Goal: Find specific page/section: Find specific page/section

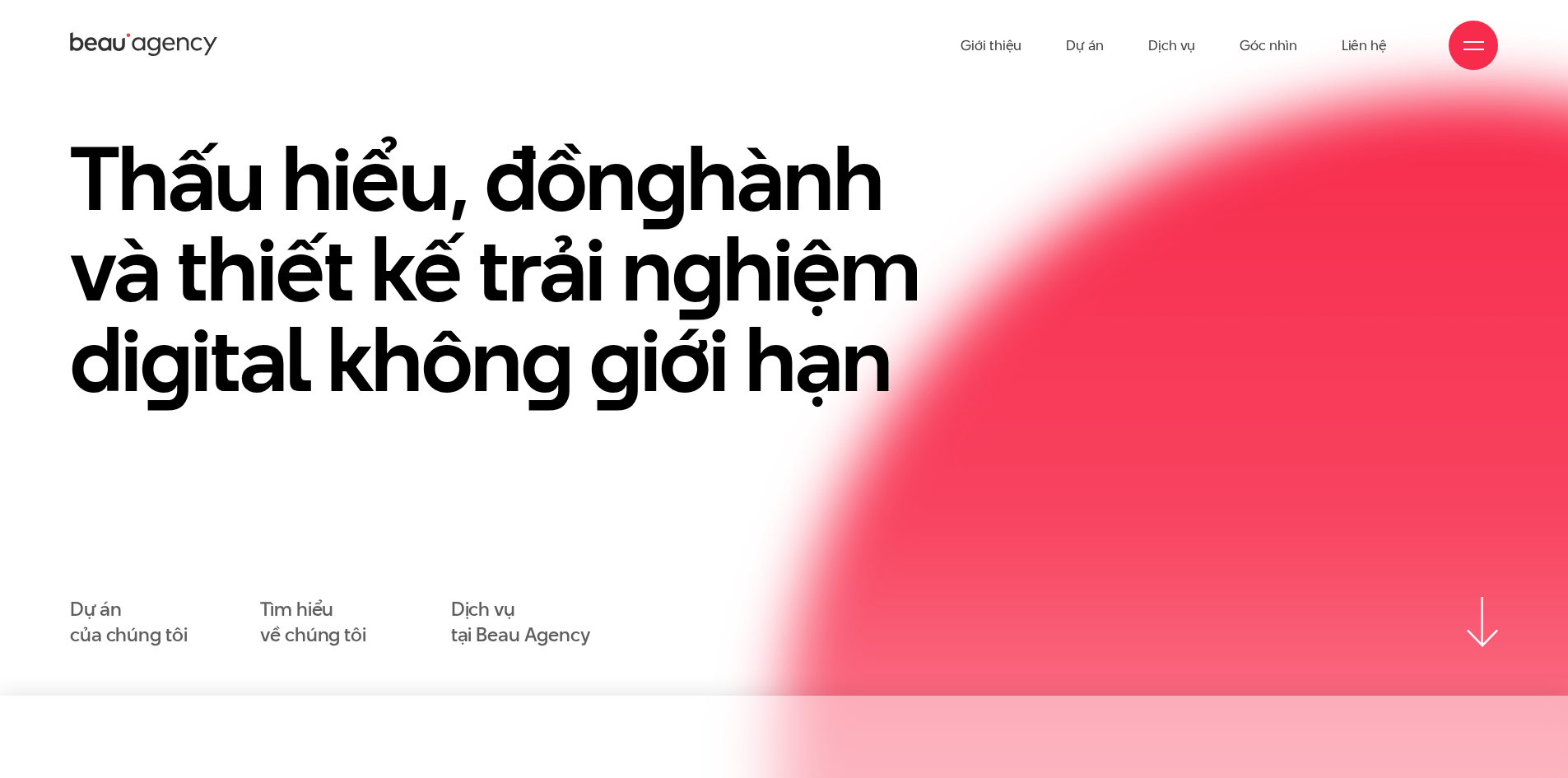
scroll to position [55, 0]
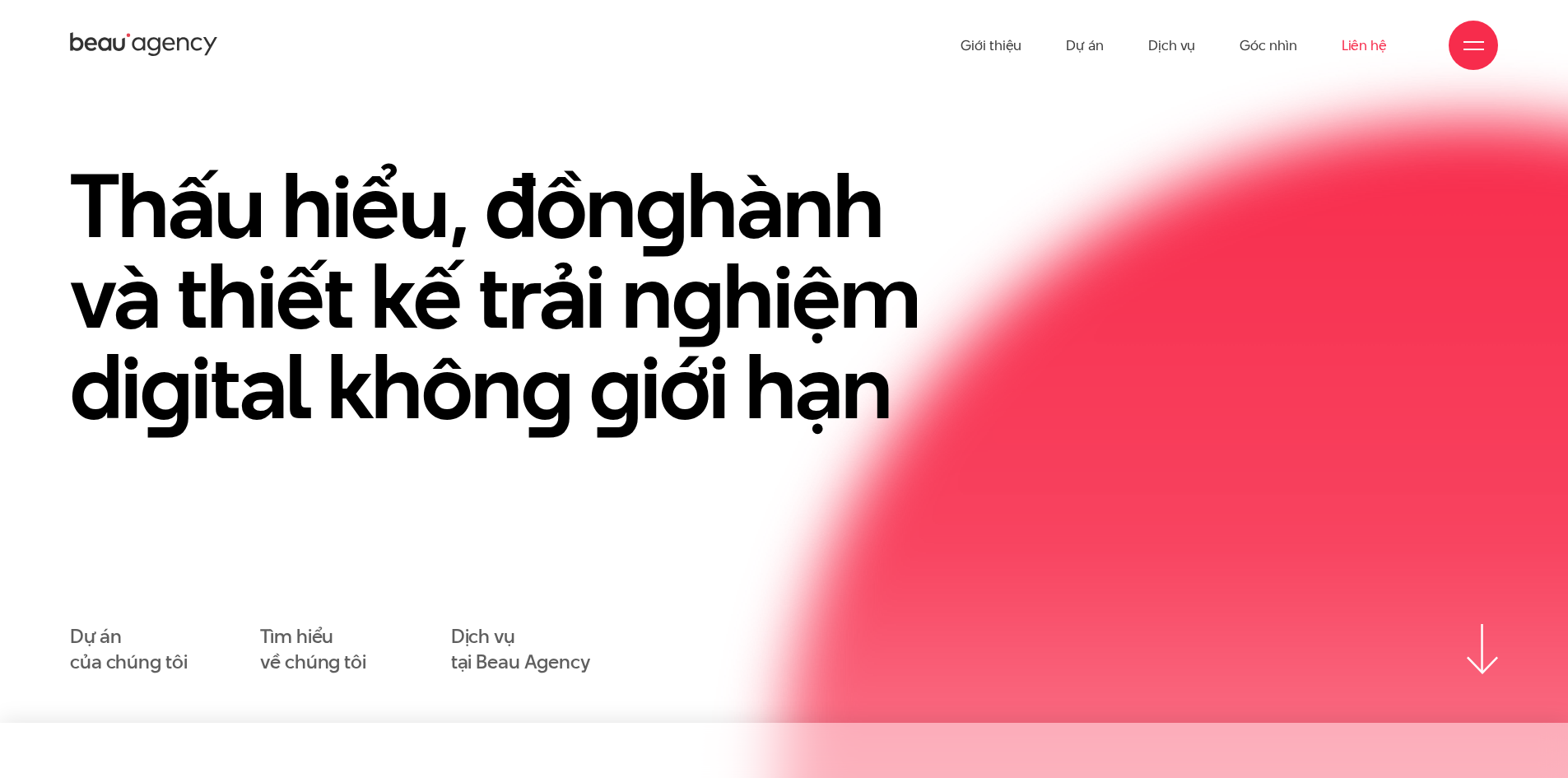
click at [1382, 49] on link "Liên hệ" at bounding box center [1364, 45] width 45 height 91
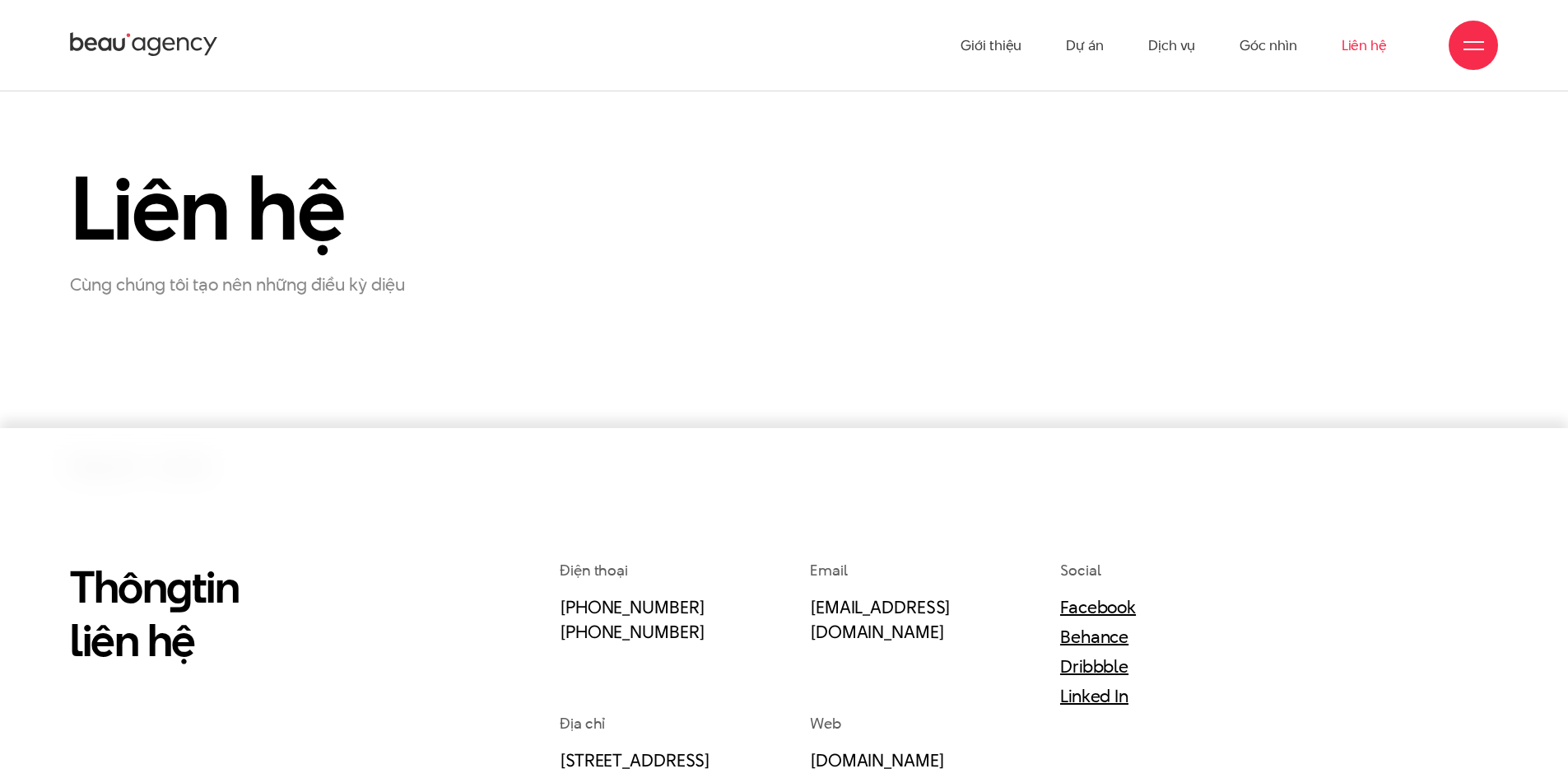
scroll to position [55, 0]
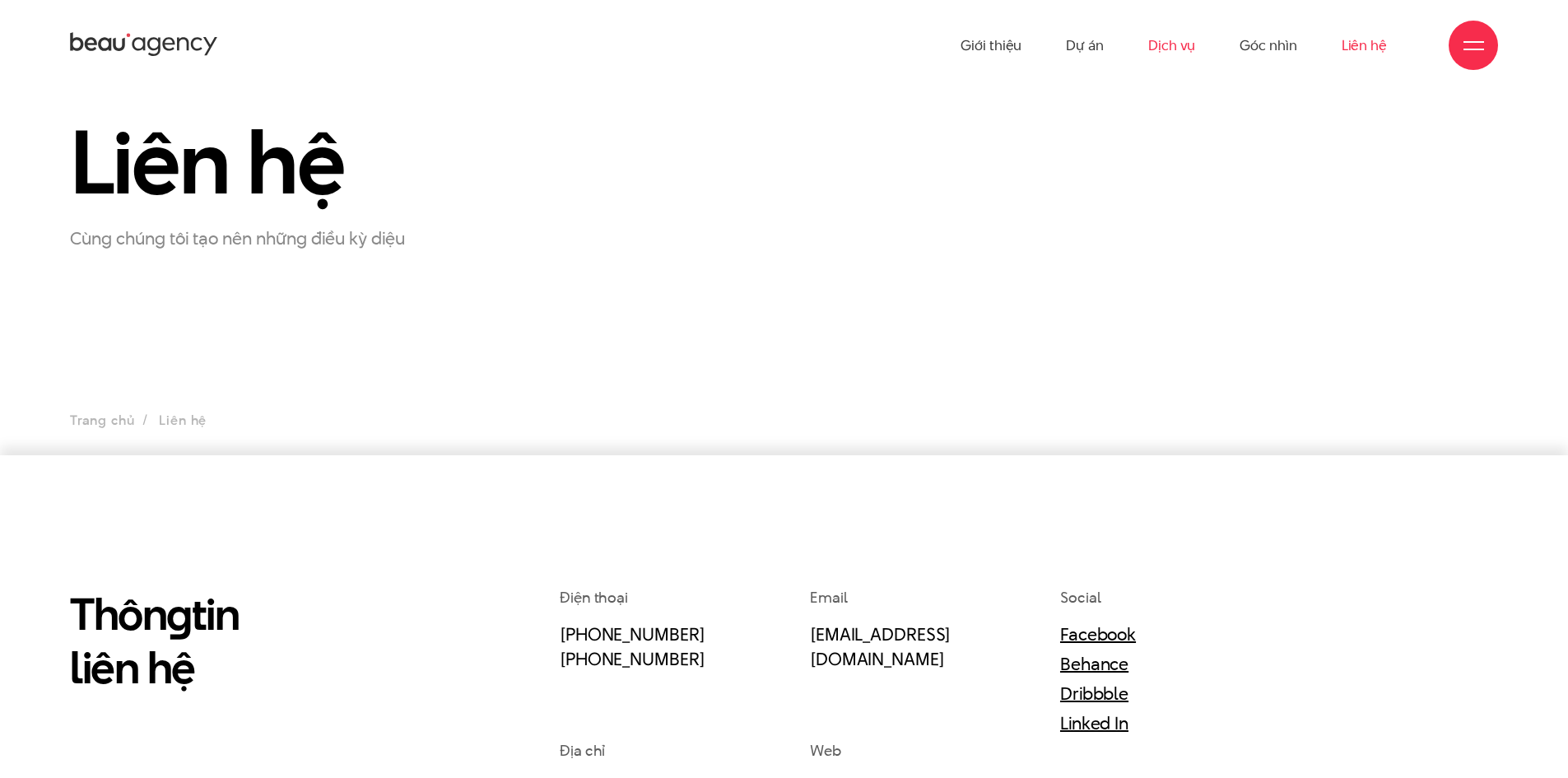
click at [1183, 44] on link "Dịch vụ" at bounding box center [1172, 45] width 47 height 91
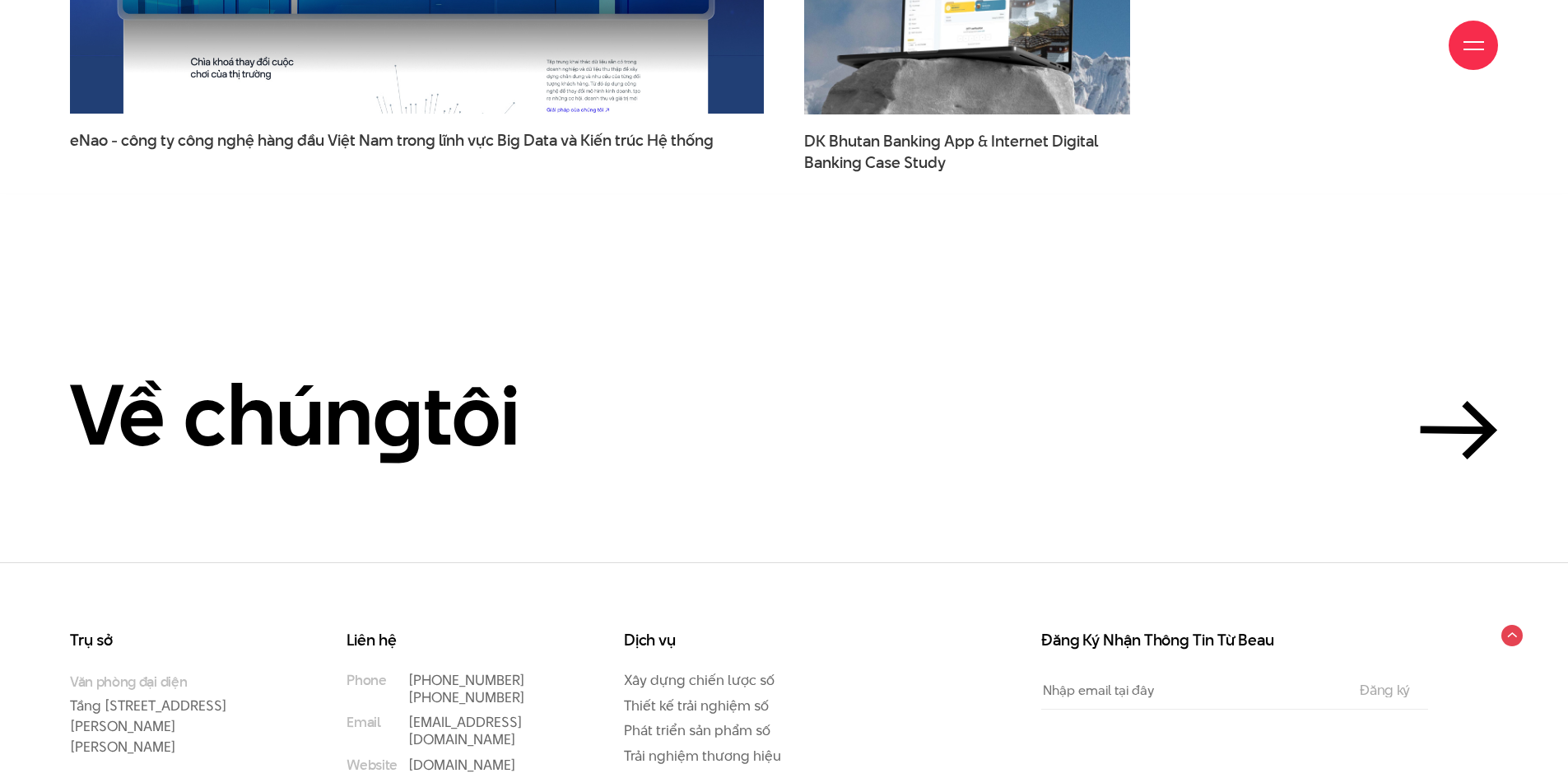
scroll to position [5756, 0]
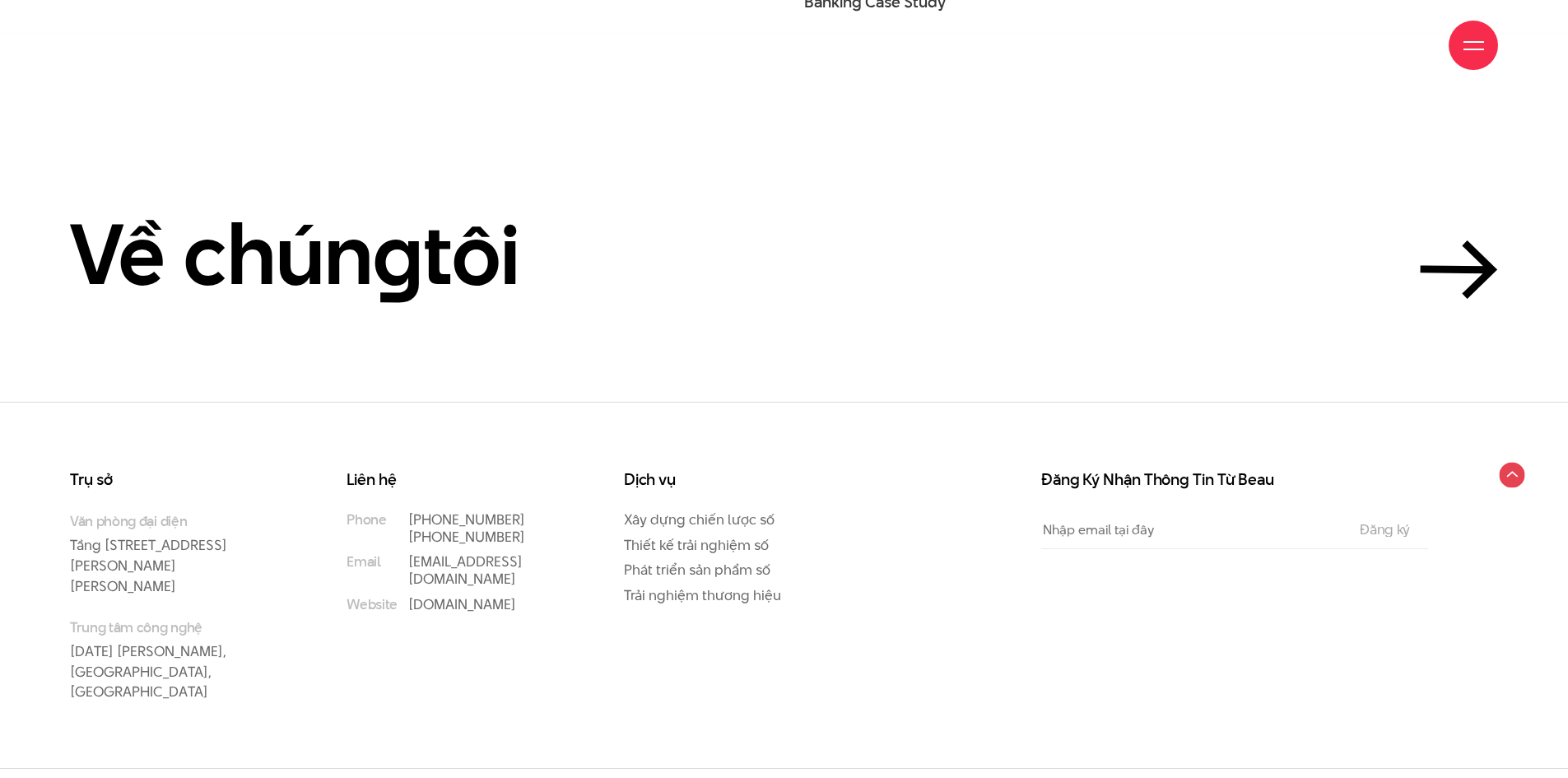
click at [1512, 470] on circle at bounding box center [1511, 474] width 26 height 26
